Goal: Information Seeking & Learning: Learn about a topic

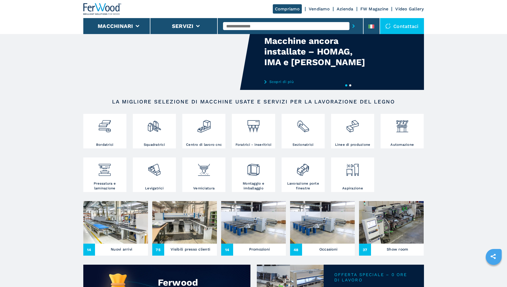
scroll to position [27, 0]
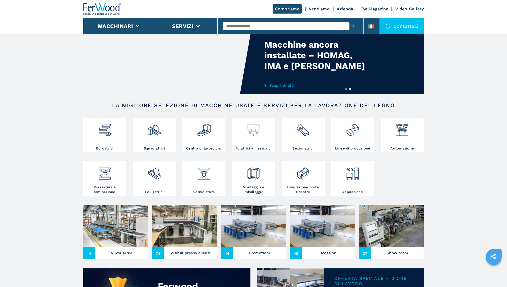
click at [260, 137] on img at bounding box center [253, 128] width 14 height 18
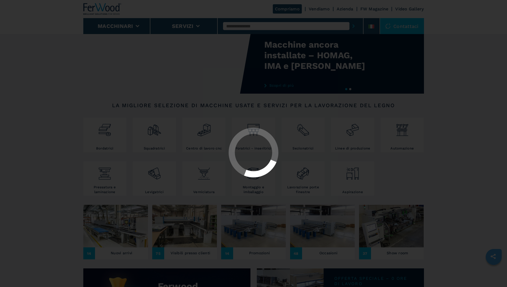
select select "**********"
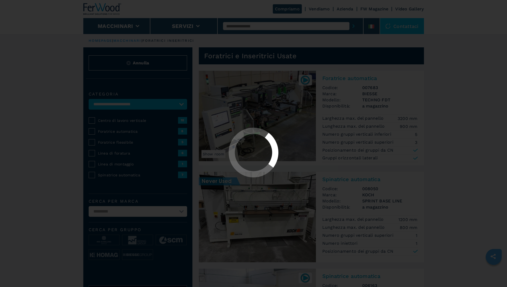
select select "**********"
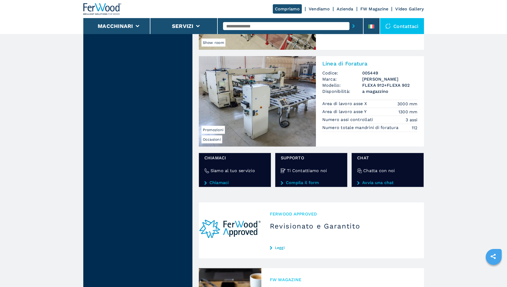
scroll to position [505, 0]
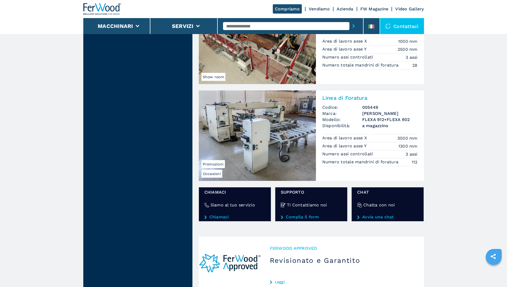
click at [278, 132] on img at bounding box center [257, 135] width 117 height 90
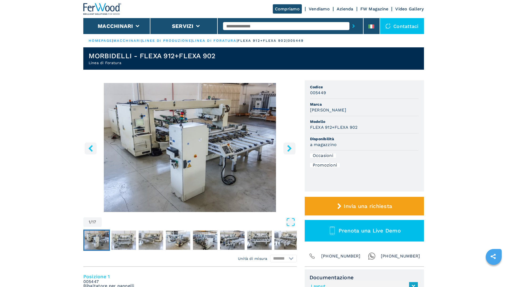
click at [186, 139] on img "Go to Slide 1" at bounding box center [189, 147] width 213 height 129
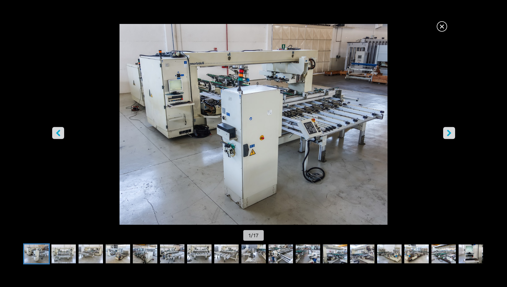
click at [453, 128] on button "right-button" at bounding box center [449, 133] width 12 height 12
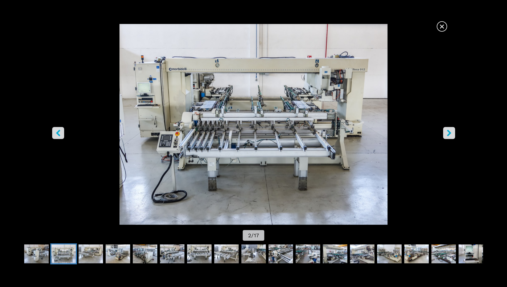
click at [453, 128] on button "right-button" at bounding box center [449, 133] width 12 height 12
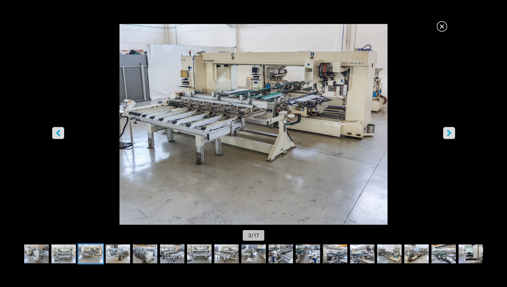
click at [453, 128] on button "right-button" at bounding box center [449, 133] width 12 height 12
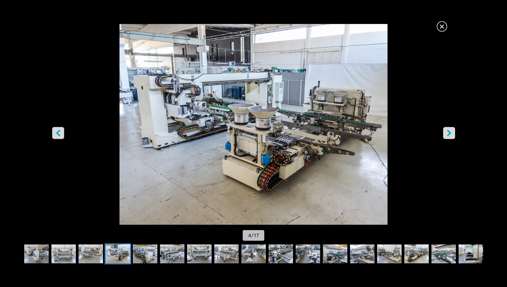
click at [454, 131] on button "right-button" at bounding box center [449, 133] width 12 height 12
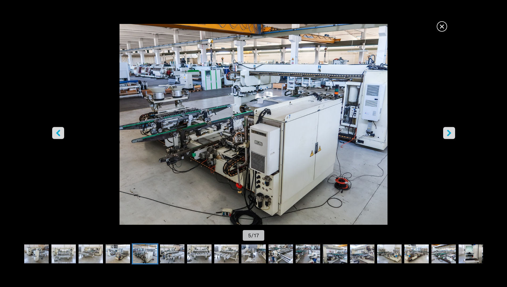
click at [454, 131] on button "right-button" at bounding box center [449, 133] width 12 height 12
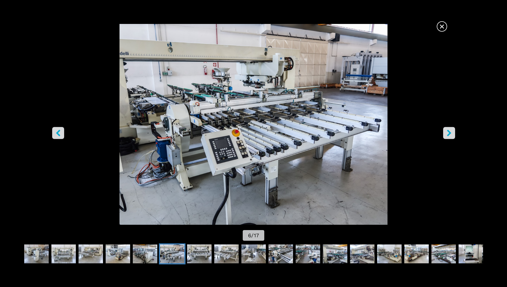
click at [454, 131] on button "right-button" at bounding box center [449, 133] width 12 height 12
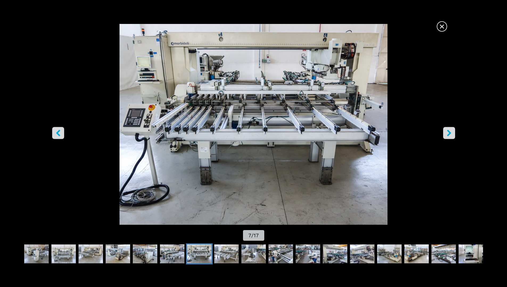
click at [454, 131] on button "right-button" at bounding box center [449, 133] width 12 height 12
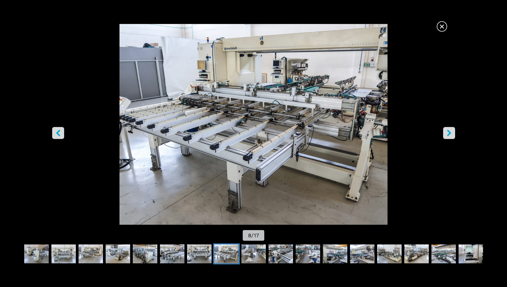
click at [454, 131] on button "right-button" at bounding box center [449, 133] width 12 height 12
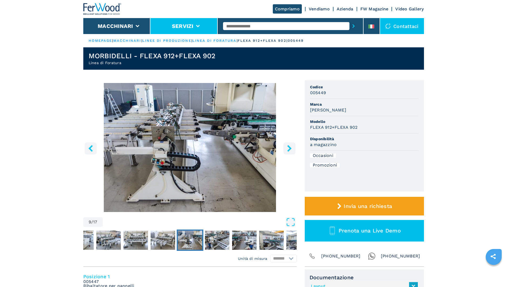
click at [194, 25] on li "Servizi" at bounding box center [183, 26] width 67 height 16
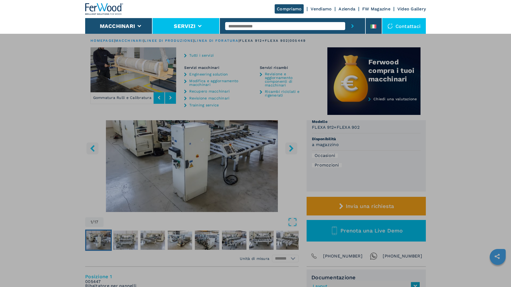
click at [196, 23] on li "Servizi" at bounding box center [185, 26] width 67 height 16
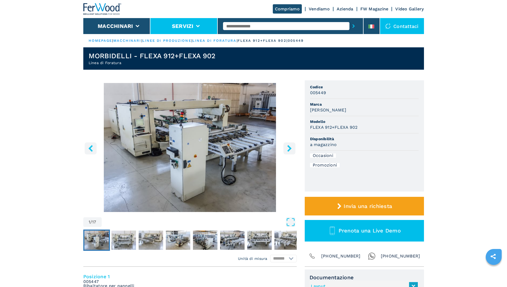
click at [197, 23] on li "Servizi" at bounding box center [183, 26] width 67 height 16
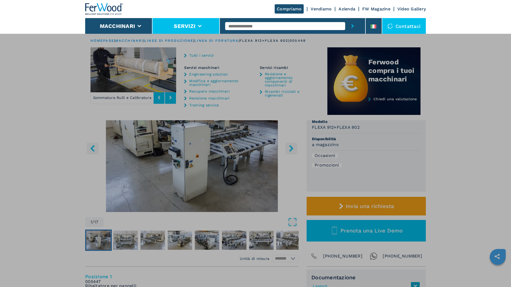
click at [317, 7] on link "Vendiamo" at bounding box center [320, 8] width 21 height 5
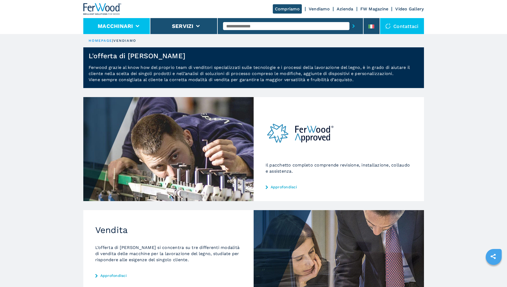
click at [140, 30] on li "Macchinari" at bounding box center [116, 26] width 67 height 16
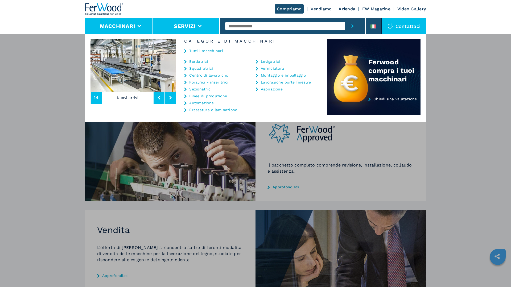
click at [180, 26] on button "Servizi" at bounding box center [185, 26] width 22 height 6
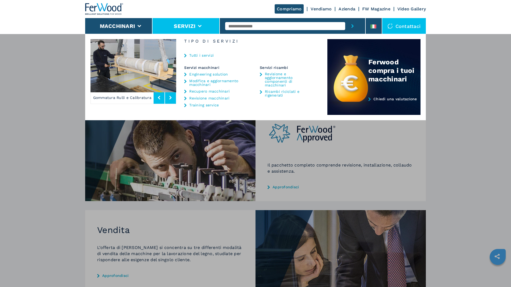
click at [203, 53] on link "Tutti i servizi" at bounding box center [201, 55] width 24 height 4
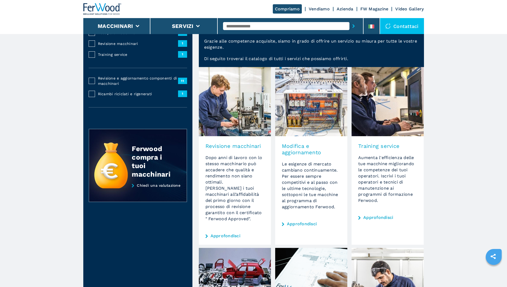
scroll to position [53, 0]
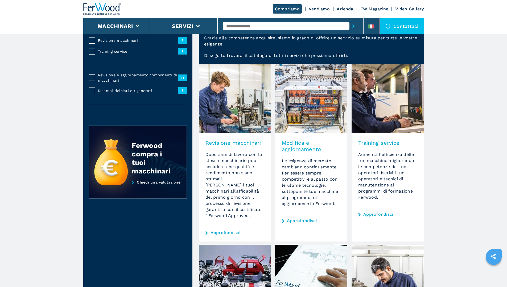
click at [221, 231] on link "Approfondisci" at bounding box center [225, 233] width 30 height 4
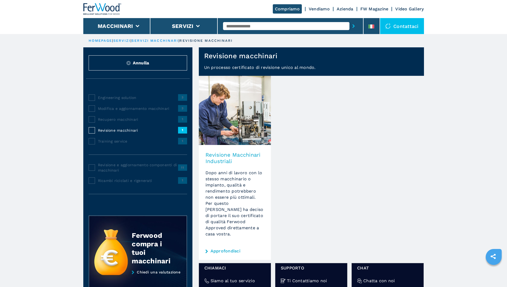
click at [105, 6] on img at bounding box center [102, 9] width 38 height 12
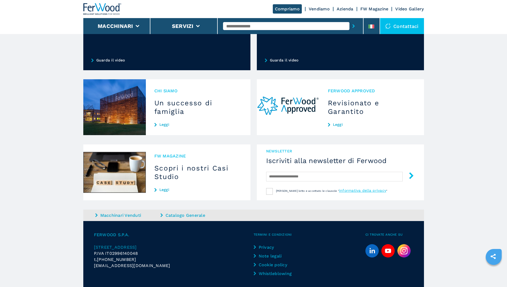
scroll to position [426, 0]
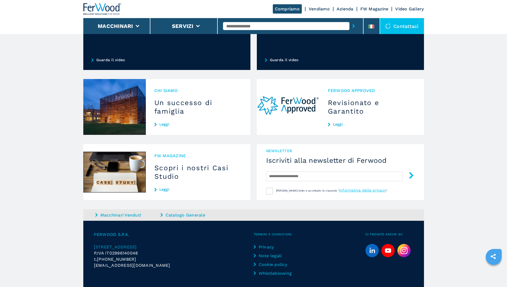
click at [341, 126] on link "Leggi" at bounding box center [372, 124] width 88 height 4
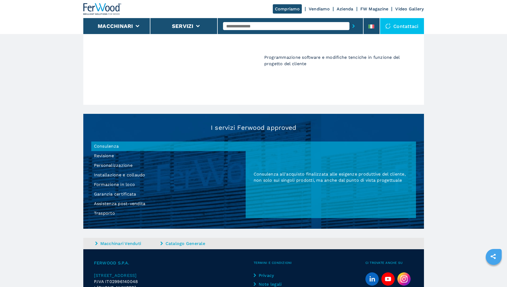
scroll to position [426, 0]
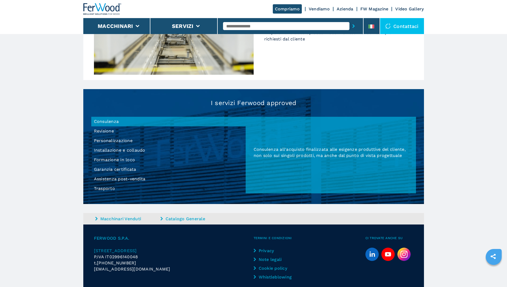
click at [126, 169] on li "Garanzia certificata" at bounding box center [168, 170] width 154 height 10
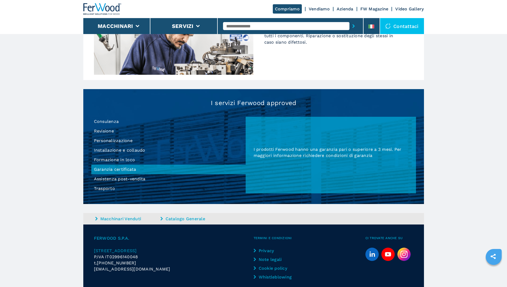
click at [126, 179] on li "Assistenza post-vendita" at bounding box center [168, 179] width 154 height 10
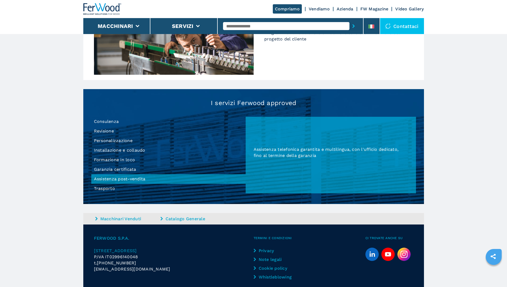
click at [108, 189] on li "Trasporto" at bounding box center [168, 189] width 154 height 10
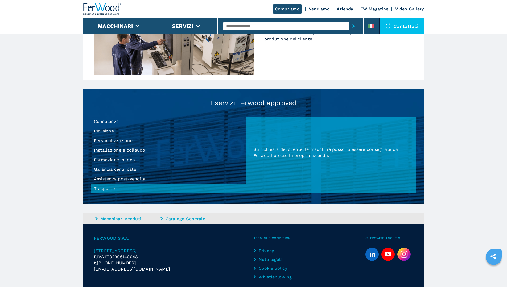
click at [129, 152] on li "Installazione e collaudo" at bounding box center [168, 150] width 154 height 10
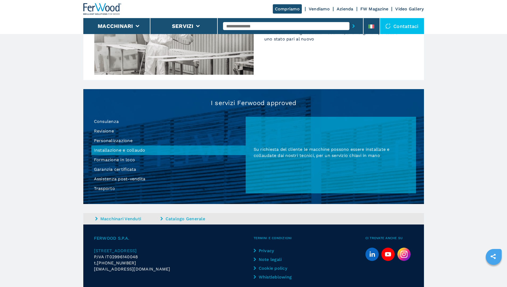
click at [125, 140] on li "Personalizzazione" at bounding box center [168, 141] width 154 height 10
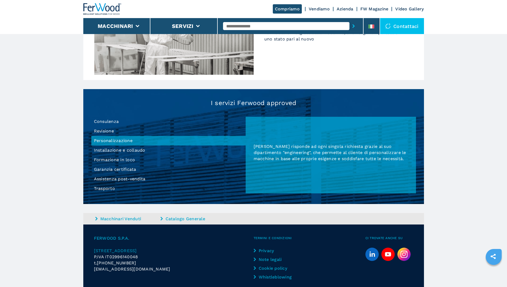
click at [99, 129] on li "Revisione" at bounding box center [168, 131] width 154 height 10
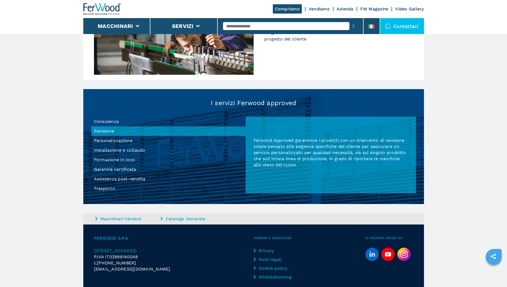
click at [125, 179] on li "Assistenza post-vendita" at bounding box center [168, 179] width 154 height 10
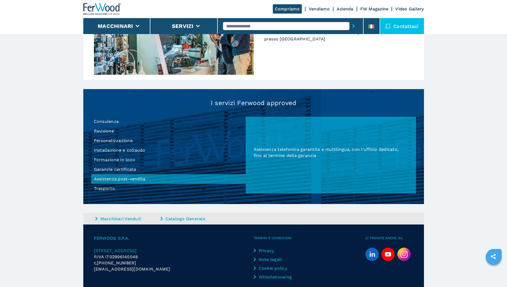
click at [120, 160] on li "Formazione in loco" at bounding box center [168, 160] width 154 height 10
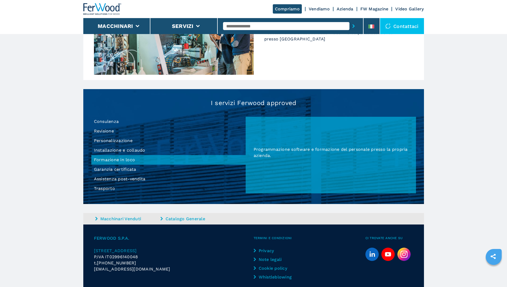
click at [125, 168] on li "Garanzia certificata" at bounding box center [168, 170] width 154 height 10
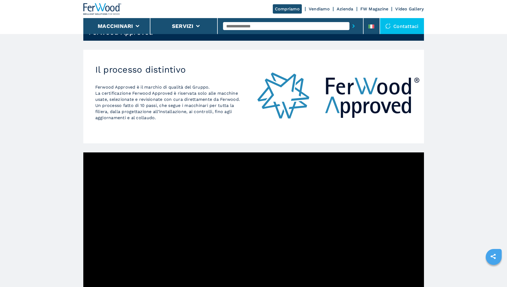
scroll to position [0, 0]
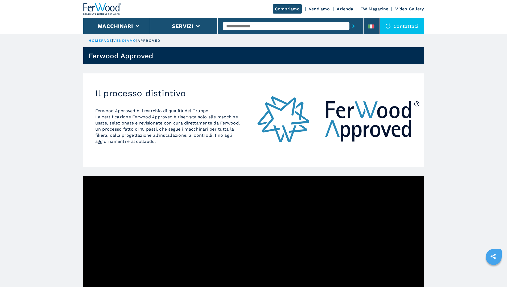
click at [132, 40] on link "vendiamo" at bounding box center [124, 41] width 23 height 4
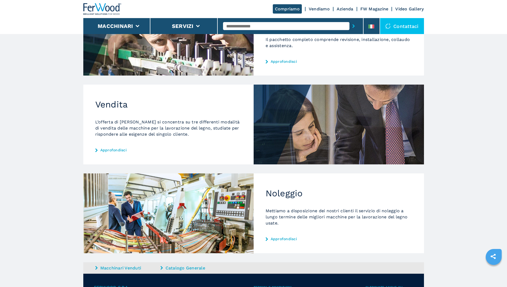
scroll to position [133, 0]
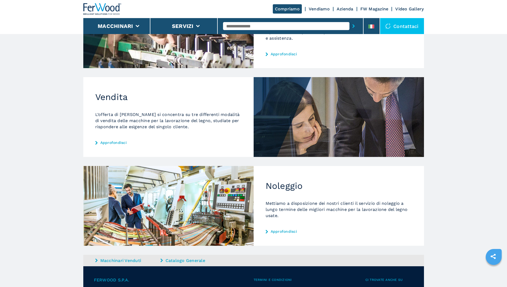
click at [116, 144] on link "Approfondisci" at bounding box center [168, 142] width 146 height 4
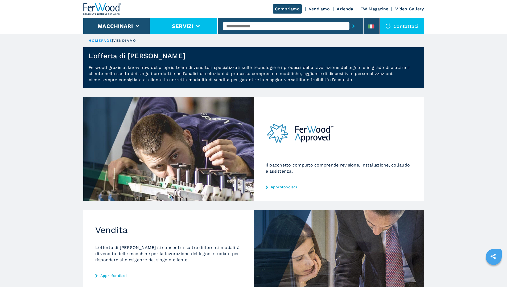
click at [177, 22] on li "Servizi" at bounding box center [183, 26] width 67 height 16
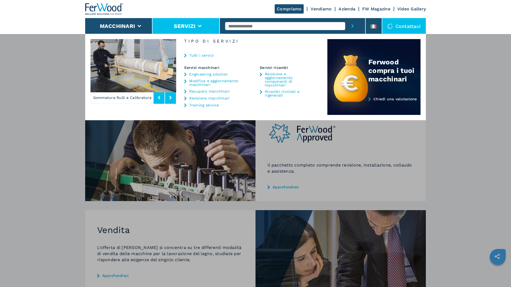
click at [203, 99] on link "Revisione macchinari" at bounding box center [209, 98] width 40 height 4
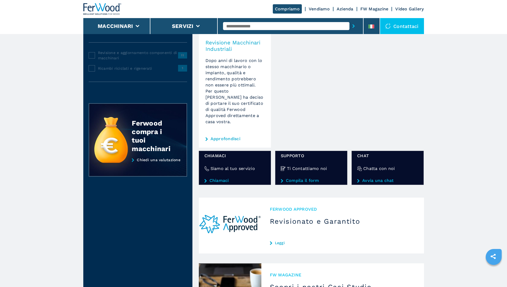
scroll to position [133, 0]
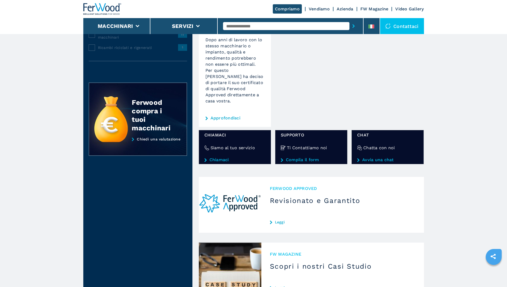
click at [220, 116] on link "Approfondisci" at bounding box center [225, 118] width 30 height 4
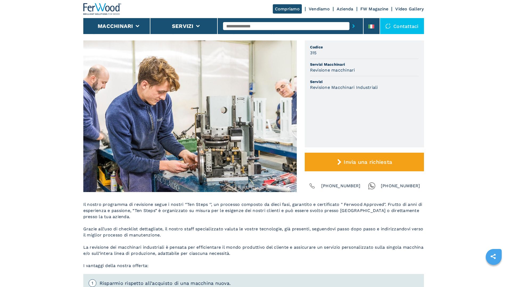
scroll to position [49, 0]
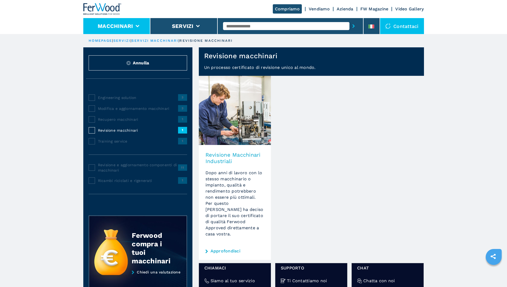
click at [134, 22] on li "Macchinari" at bounding box center [116, 26] width 67 height 16
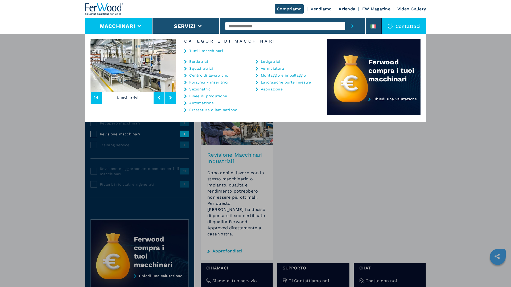
click at [204, 83] on link "Foratrici - inseritrici" at bounding box center [208, 82] width 39 height 4
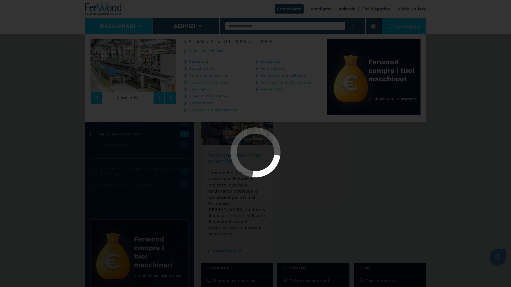
select select "**********"
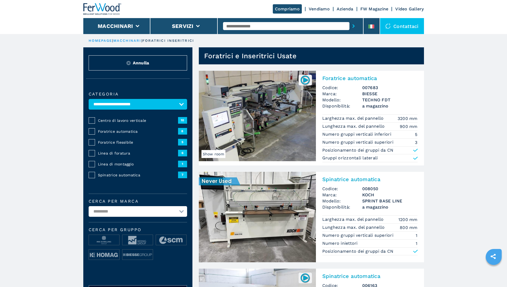
click at [119, 145] on span "Foratrice flessibile" at bounding box center [138, 142] width 80 height 5
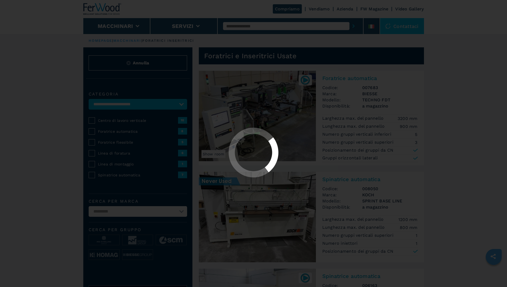
select select "**********"
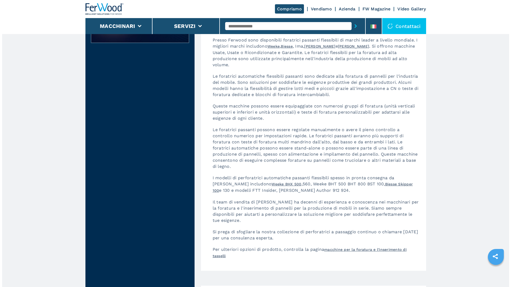
scroll to position [612, 0]
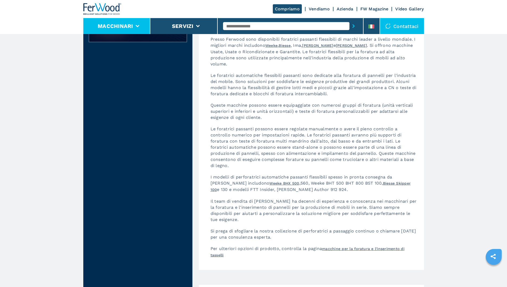
click at [108, 23] on button "Macchinari" at bounding box center [115, 26] width 35 height 6
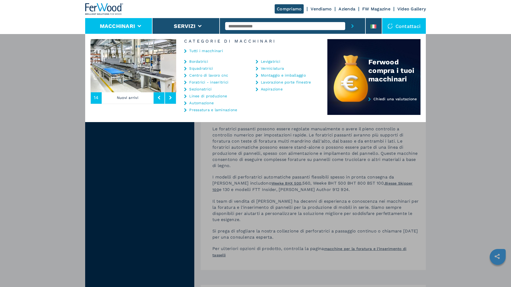
click at [199, 82] on link "Foratrici - inseritrici" at bounding box center [208, 82] width 39 height 4
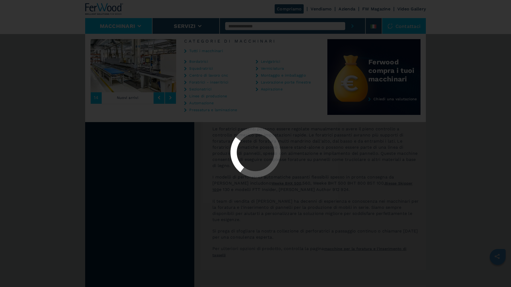
select select "**********"
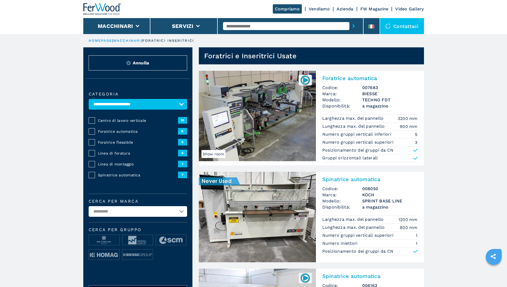
click at [113, 134] on span "Foratrice automatica" at bounding box center [138, 131] width 80 height 5
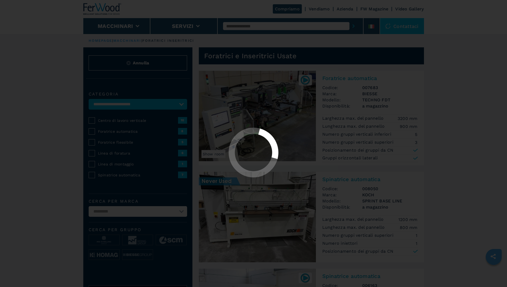
select select "**********"
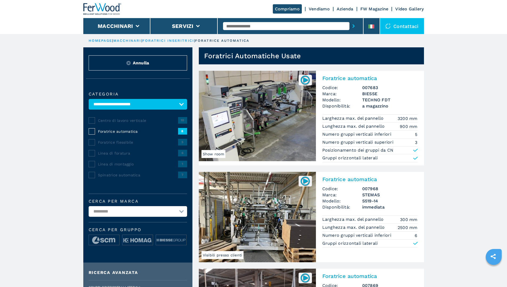
click at [121, 156] on span "Linea di foratura" at bounding box center [138, 153] width 80 height 5
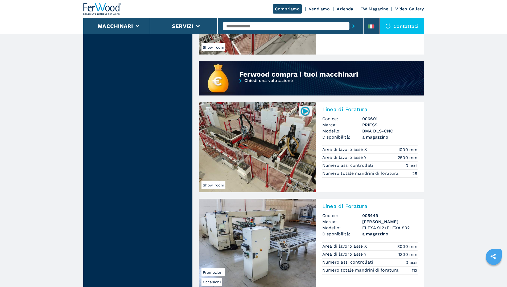
scroll to position [319, 0]
